Goal: Navigation & Orientation: Find specific page/section

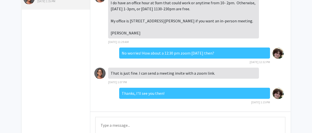
scroll to position [53, 0]
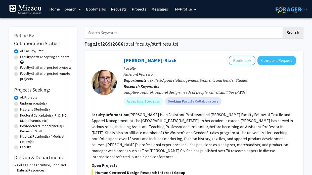
click at [187, 14] on button "My Profile" at bounding box center [185, 9] width 24 height 18
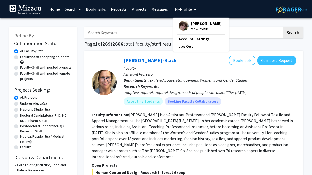
click at [191, 26] on span "View Profile" at bounding box center [206, 29] width 30 height 6
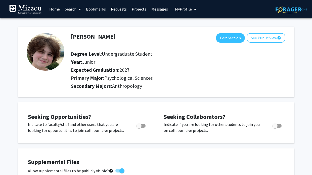
click at [160, 7] on link "Messages" at bounding box center [160, 9] width 22 height 18
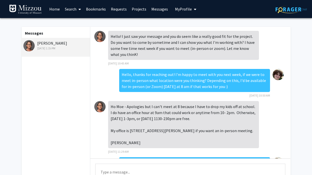
click at [29, 45] on img at bounding box center [28, 45] width 11 height 11
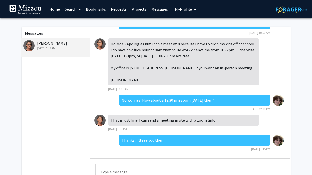
click at [154, 13] on link "Messages" at bounding box center [160, 9] width 22 height 18
click at [160, 9] on link "Messages" at bounding box center [160, 9] width 22 height 18
click at [160, 13] on link "Messages" at bounding box center [160, 9] width 22 height 18
click at [141, 10] on link "Projects" at bounding box center [139, 9] width 20 height 18
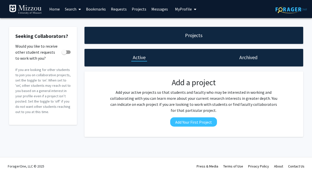
click at [121, 7] on link "Requests" at bounding box center [118, 9] width 21 height 18
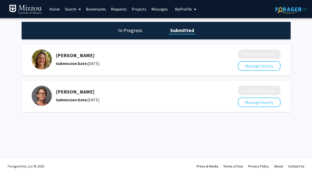
click at [45, 98] on img at bounding box center [42, 96] width 20 height 20
click at [125, 98] on div "Submission Date: August 29, 2025" at bounding box center [133, 100] width 155 height 6
click at [95, 102] on div "Submission Date: August 29, 2025" at bounding box center [133, 100] width 155 height 6
click at [164, 101] on div "Submission Date: August 29, 2025" at bounding box center [133, 100] width 155 height 6
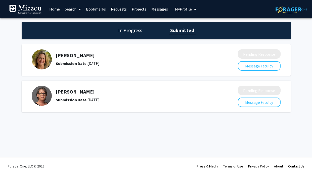
click at [46, 103] on img at bounding box center [42, 96] width 20 height 20
click at [127, 27] on h1 "In Progress" at bounding box center [130, 30] width 27 height 7
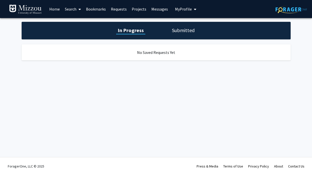
click at [185, 22] on div "In Progress Submitted" at bounding box center [156, 31] width 269 height 18
click at [135, 8] on link "Projects" at bounding box center [139, 9] width 20 height 18
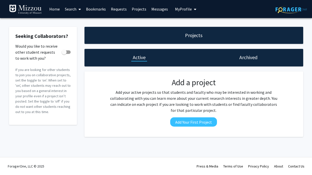
click at [151, 9] on link "Messages" at bounding box center [160, 9] width 22 height 18
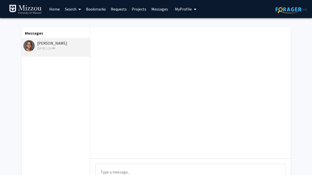
scroll to position [63, 0]
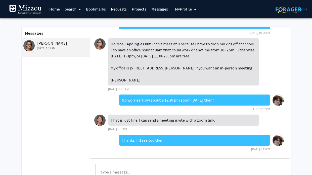
click at [141, 11] on link "Projects" at bounding box center [139, 9] width 20 height 18
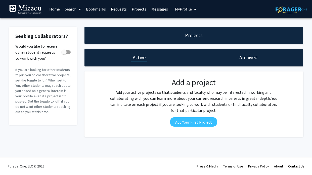
click at [95, 8] on link "Bookmarks" at bounding box center [95, 9] width 25 height 18
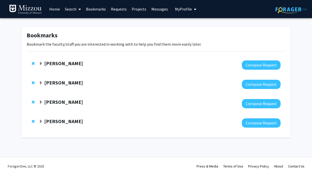
click at [40, 63] on span "Expand Carolyn Orbann Bookmark" at bounding box center [41, 64] width 4 height 4
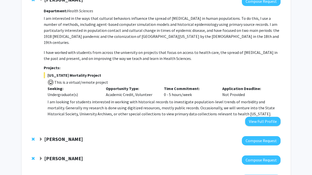
scroll to position [64, 0]
